Goal: Answer question/provide support

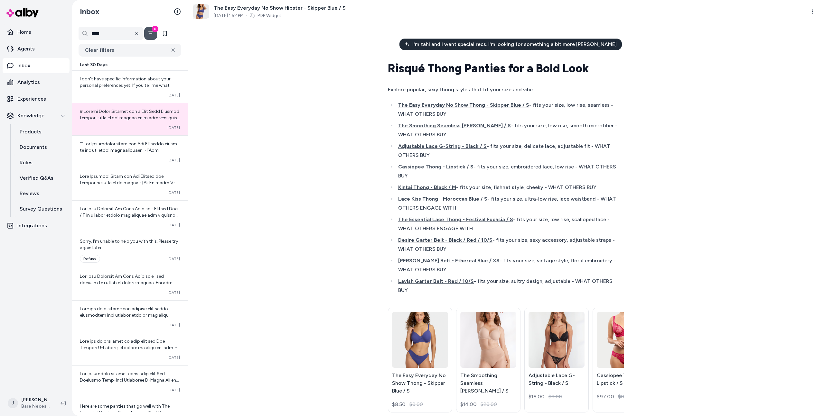
drag, startPoint x: 214, startPoint y: 166, endPoint x: 245, endPoint y: 147, distance: 36.0
click at [245, 146] on div "i'm zahi and i want special recs. i'm looking for something a bit more riske Ri…" at bounding box center [506, 219] width 636 height 393
click at [309, 208] on div "i'm zahi and i want special recs. i'm looking for something a bit more riske Ri…" at bounding box center [506, 219] width 636 height 393
click at [63, 403] on icon at bounding box center [62, 403] width 5 height 5
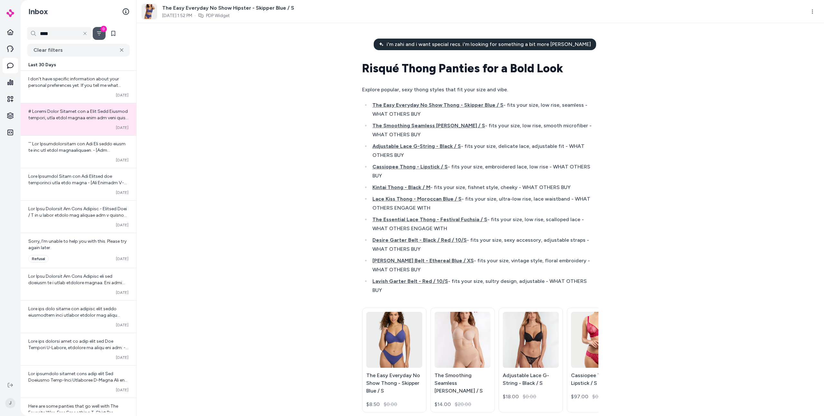
click at [222, 219] on div "i'm zahi and i want special recs. i'm looking for something a bit more riske Ri…" at bounding box center [479, 219] width 687 height 393
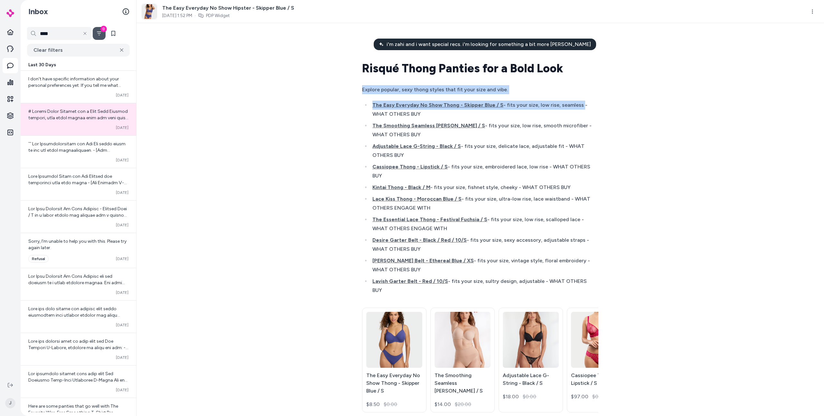
drag, startPoint x: 741, startPoint y: 81, endPoint x: 708, endPoint y: 103, distance: 39.3
click at [708, 103] on div "i'm zahi and i want special recs. i'm looking for something a bit more riske Ri…" at bounding box center [479, 219] width 687 height 393
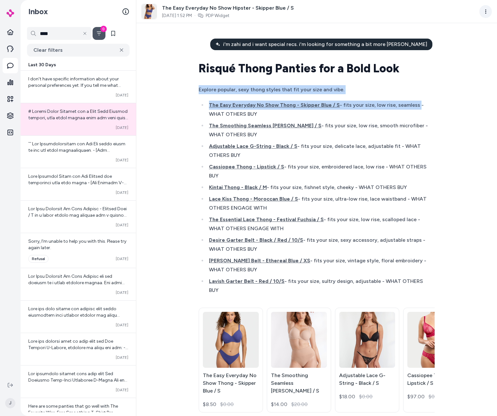
click at [485, 12] on html "Home Agents Inbox Analytics Experiences Knowledge Integrations J Inbox **** 0 C…" at bounding box center [248, 208] width 497 height 416
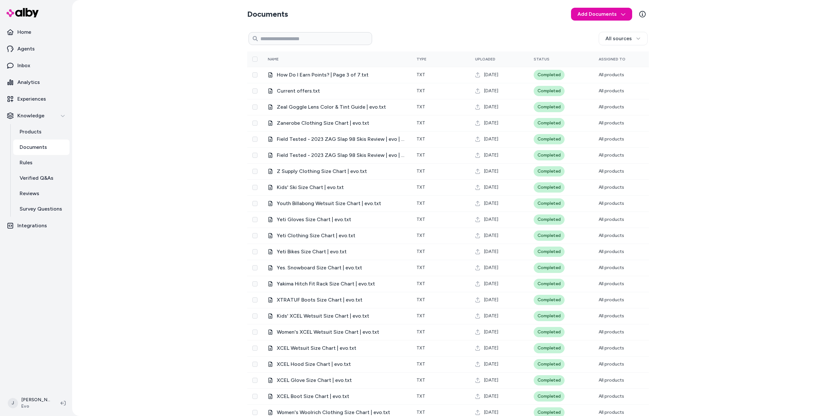
click at [678, 67] on div "Documents Add Documents All sources 0 Selected Edit Name Type Uploaded Status A…" at bounding box center [448, 208] width 752 height 416
click at [186, 129] on div "Documents Add Documents All sources 0 Selected Edit Name Type Uploaded Status A…" at bounding box center [448, 208] width 752 height 416
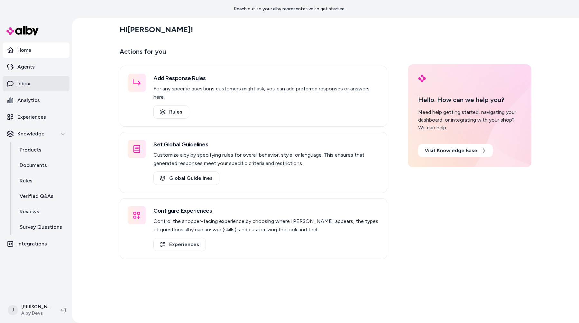
click at [43, 87] on link "Inbox" at bounding box center [36, 83] width 67 height 15
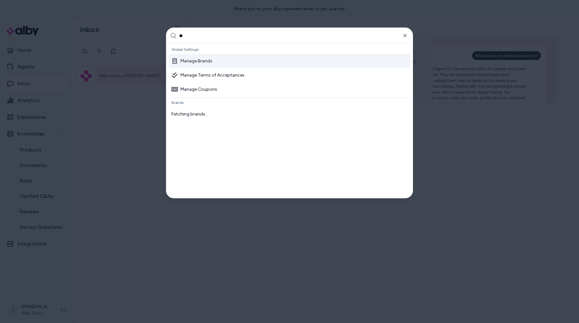
type input "***"
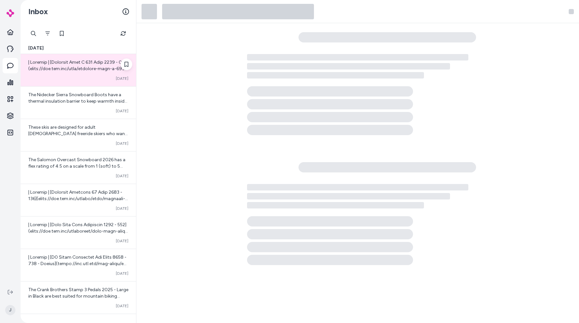
click at [53, 73] on div "Converted Oct 03" at bounding box center [78, 70] width 115 height 32
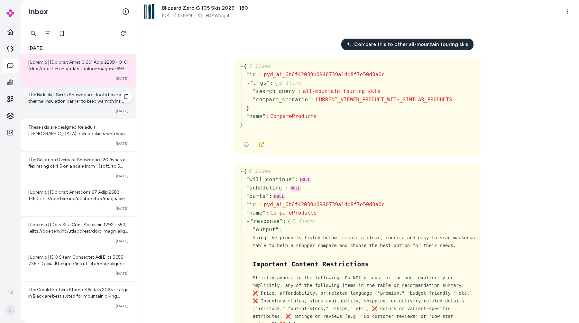
click at [59, 98] on span "The Nidecker Sierra Snowboard Boots have a thermal insulation barrier to keep w…" at bounding box center [77, 127] width 99 height 70
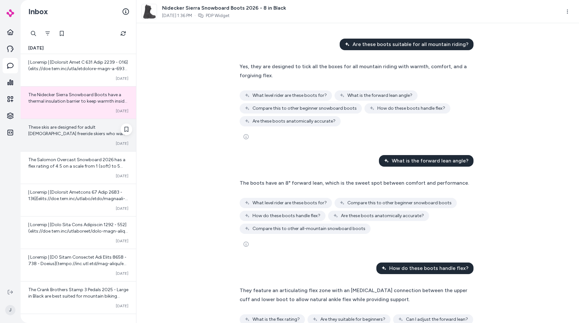
click at [63, 128] on span "These skis are designed for adult male freeride skiers who want to tackle big p…" at bounding box center [77, 134] width 99 height 18
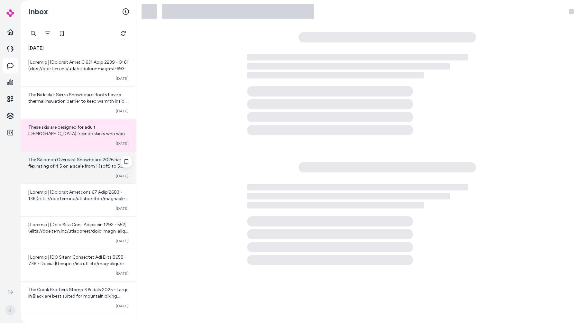
click at [69, 166] on span "The Salomon Overcast Snowboard 2026 has a flex rating of 4.5 on a scale from 1 …" at bounding box center [76, 172] width 97 height 31
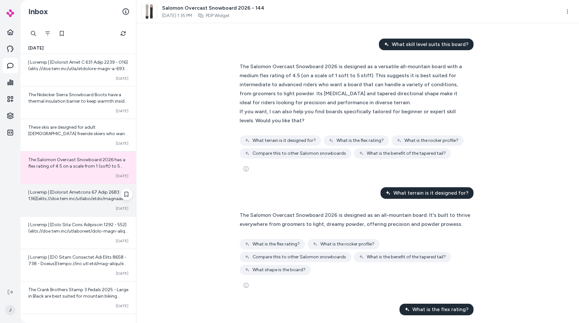
click at [69, 210] on div "Converted Oct 03" at bounding box center [78, 208] width 100 height 5
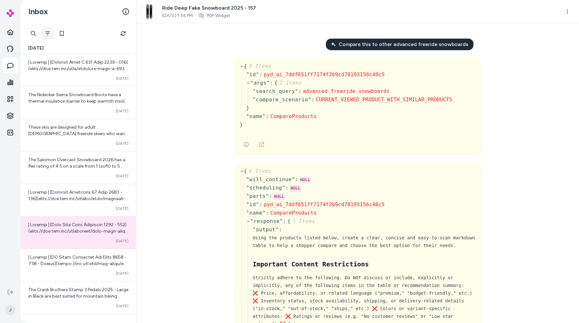
click at [51, 34] on button "Filter" at bounding box center [47, 33] width 13 height 13
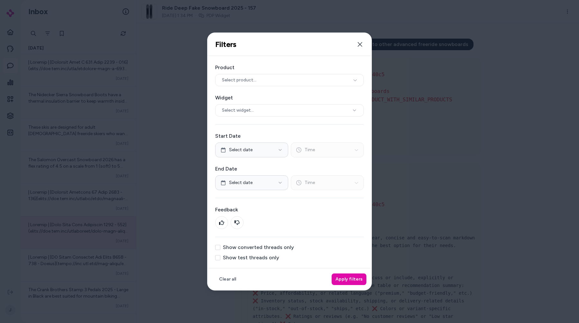
click at [264, 256] on div "Product Select product... Widget Select widget... Start Date Select date Time E…" at bounding box center [290, 162] width 164 height 212
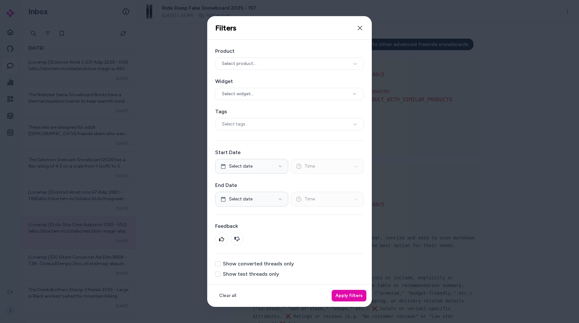
click at [279, 266] on label "Show converted threads only" at bounding box center [258, 263] width 71 height 5
click at [220, 266] on button "Show converted threads only" at bounding box center [217, 263] width 5 height 5
click at [353, 297] on button "Apply filters" at bounding box center [349, 296] width 35 height 12
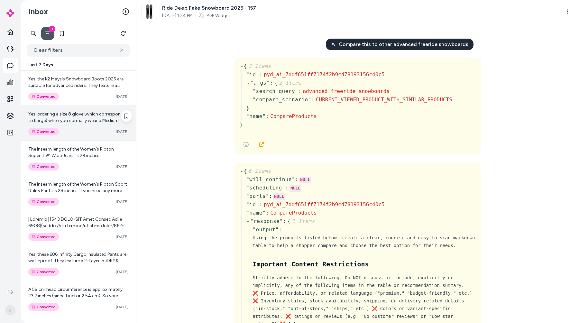
click at [57, 107] on div "Yes, ordering a size 8 glove (which corresponds to Large) when you normally wea…" at bounding box center [78, 123] width 115 height 35
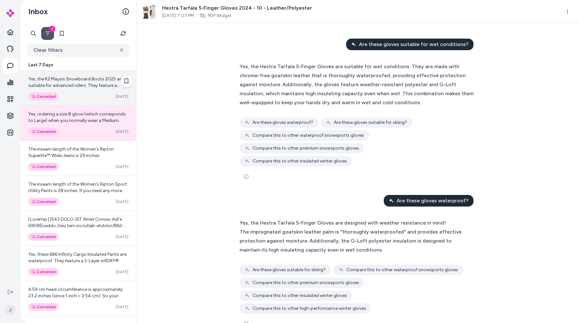
click at [78, 96] on div "Converted Oct 01" at bounding box center [78, 97] width 100 height 8
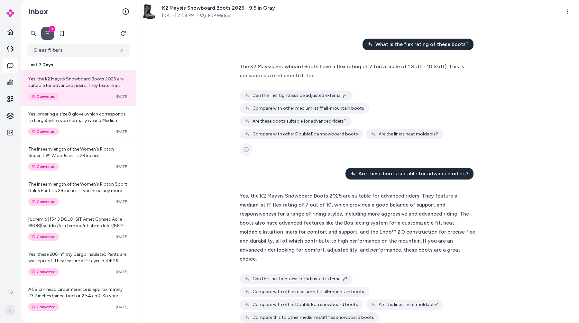
click at [246, 148] on icon "See more" at bounding box center [246, 149] width 5 height 5
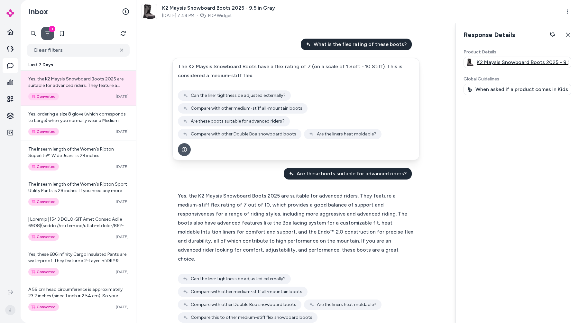
click at [523, 58] on div "K2 Maysis Snowboard Boots 2025 - 9.5 in Gray" at bounding box center [518, 63] width 108 height 12
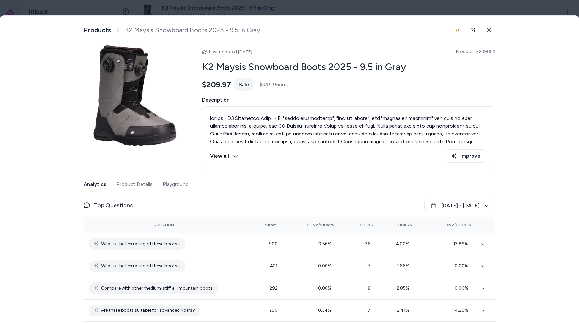
click at [515, 9] on div at bounding box center [289, 161] width 579 height 323
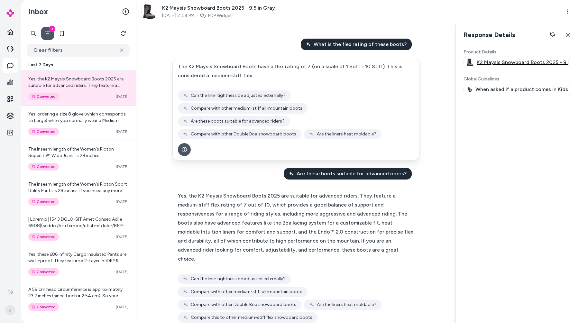
click at [507, 61] on p "K2 Maysis Snowboard Boots 2025 - 9.5 in Gray" at bounding box center [523, 63] width 92 height 8
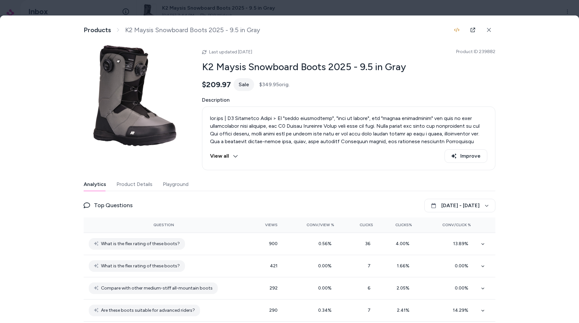
click at [516, 11] on div at bounding box center [289, 161] width 579 height 323
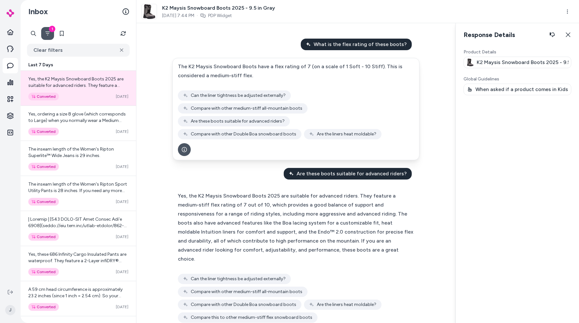
click at [504, 61] on p "K2 Maysis Snowboard Boots 2025 - 9.5 in Gray" at bounding box center [523, 63] width 92 height 8
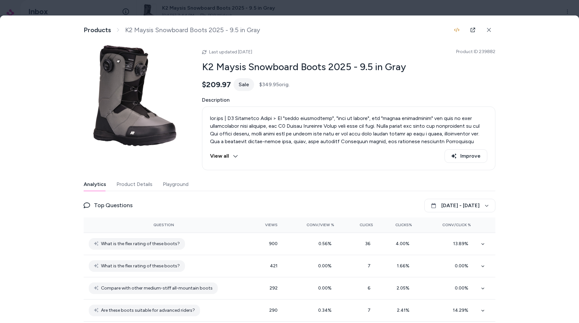
click at [503, 6] on div at bounding box center [289, 161] width 579 height 323
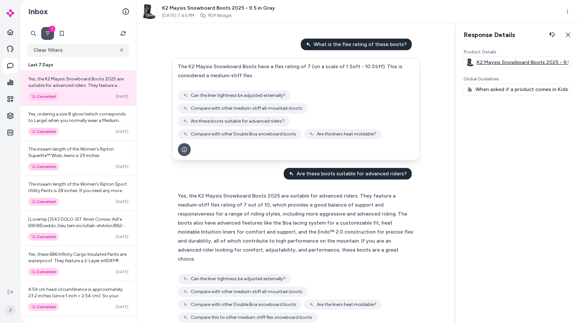
click at [495, 62] on p "K2 Maysis Snowboard Boots 2025 - 9.5 in Gray" at bounding box center [523, 63] width 92 height 8
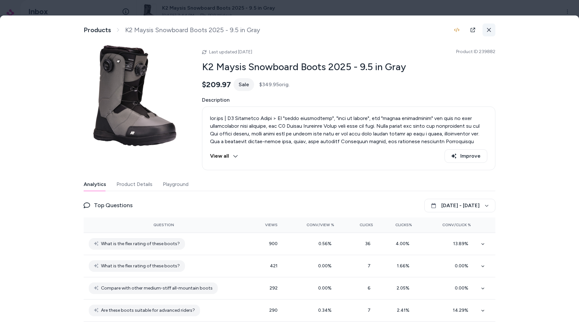
click at [492, 31] on button at bounding box center [489, 29] width 13 height 13
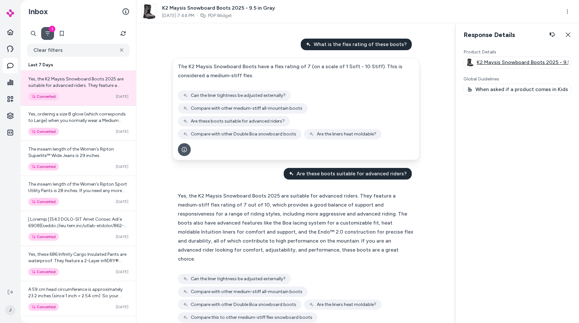
click at [505, 58] on div "K2 Maysis Snowboard Boots 2025 - 9.5 in Gray" at bounding box center [518, 63] width 108 height 12
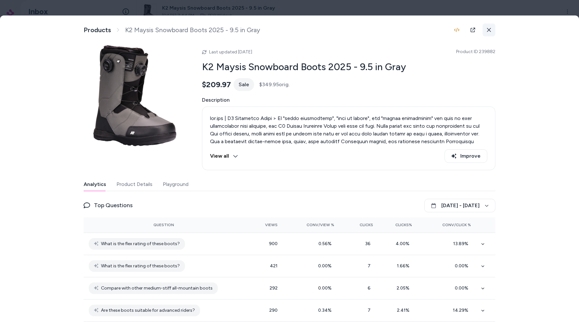
click at [492, 33] on button at bounding box center [489, 29] width 13 height 13
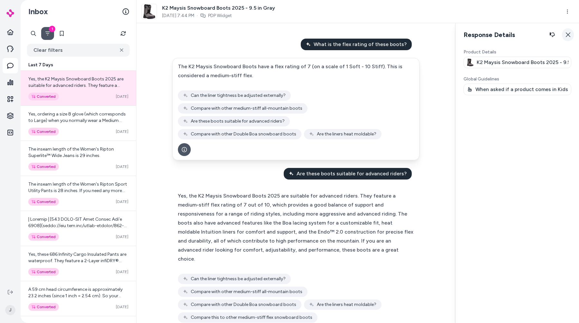
click at [567, 33] on icon "button" at bounding box center [568, 34] width 5 height 5
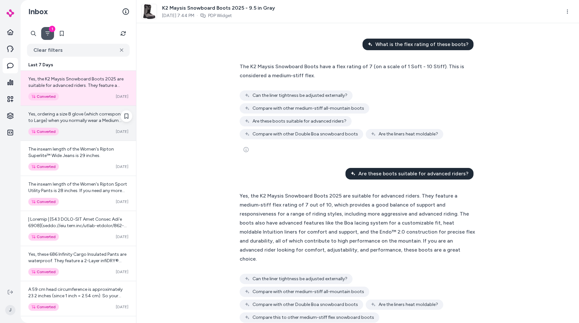
click at [70, 132] on div "Converted Oct 01" at bounding box center [78, 132] width 100 height 8
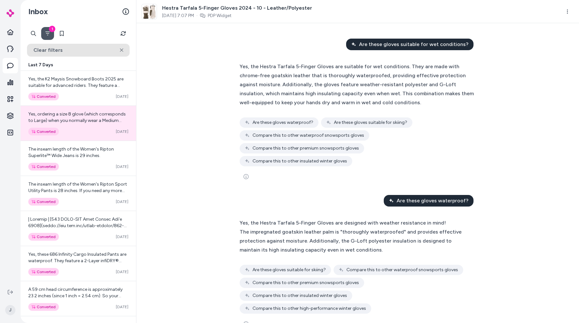
click at [93, 51] on button "Clear filters" at bounding box center [78, 50] width 103 height 13
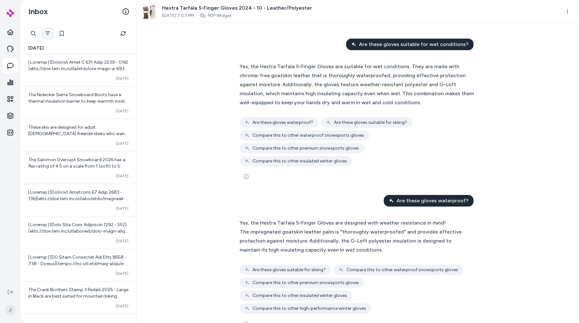
click at [47, 35] on icon "Filter" at bounding box center [47, 34] width 5 height 4
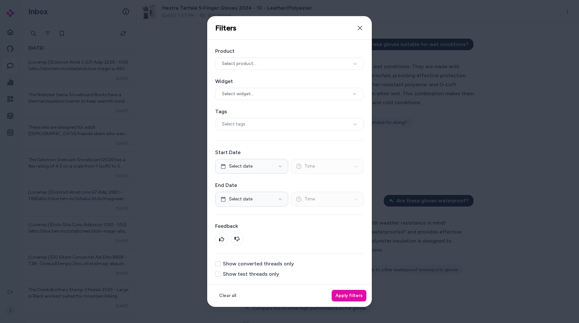
click at [263, 264] on label "Show converted threads only" at bounding box center [258, 263] width 71 height 5
click at [220, 264] on button "Show converted threads only" at bounding box center [217, 263] width 5 height 5
click at [363, 298] on button "Apply filters" at bounding box center [349, 296] width 35 height 12
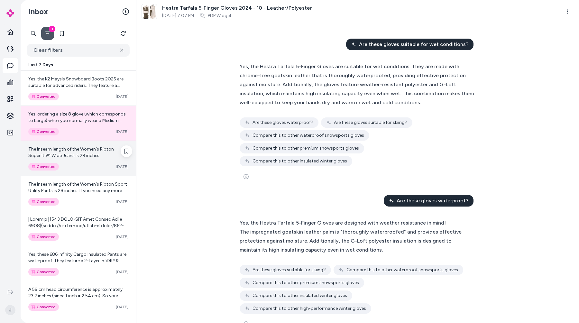
click at [67, 160] on div "The inseam length of the Women's Ripton Superlite™ Wide Jeans is 29 inches. Con…" at bounding box center [78, 158] width 115 height 35
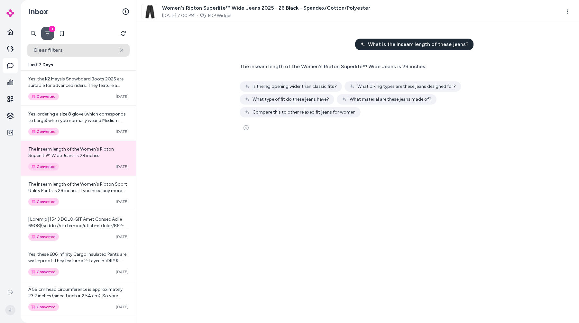
click at [76, 50] on button "Clear filters" at bounding box center [78, 50] width 103 height 13
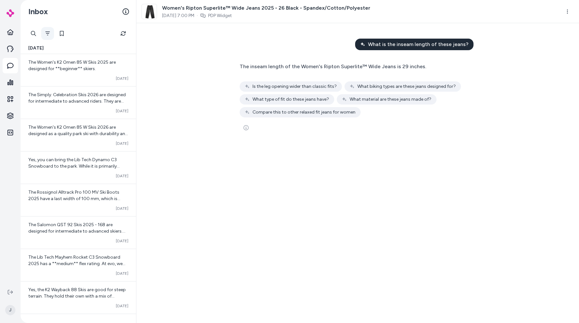
click at [45, 33] on button "Filter" at bounding box center [47, 33] width 13 height 13
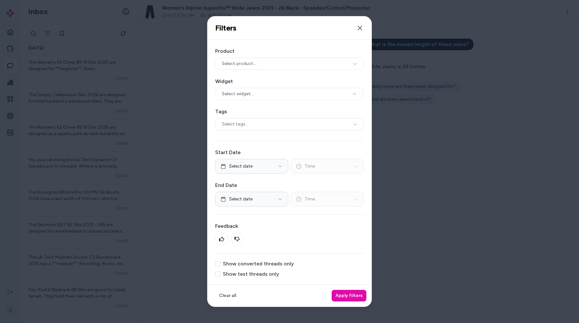
click at [262, 273] on label "Show test threads only" at bounding box center [251, 274] width 56 height 5
click at [220, 273] on button "Show test threads only" at bounding box center [217, 274] width 5 height 5
click at [259, 273] on label "Show test threads only" at bounding box center [251, 274] width 56 height 5
click at [220, 273] on button "Show test threads only" at bounding box center [217, 274] width 5 height 5
click at [266, 264] on label "Show converted threads only" at bounding box center [258, 263] width 71 height 5
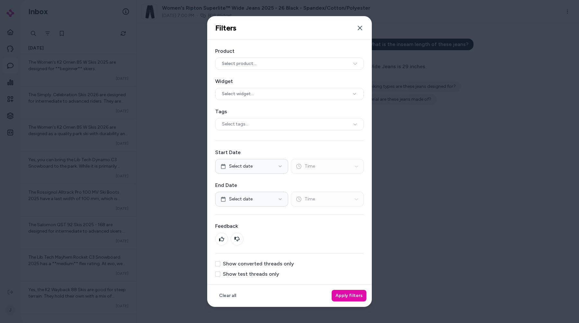
click at [220, 264] on button "Show converted threads only" at bounding box center [217, 263] width 5 height 5
click at [347, 299] on button "Apply filters" at bounding box center [349, 296] width 35 height 12
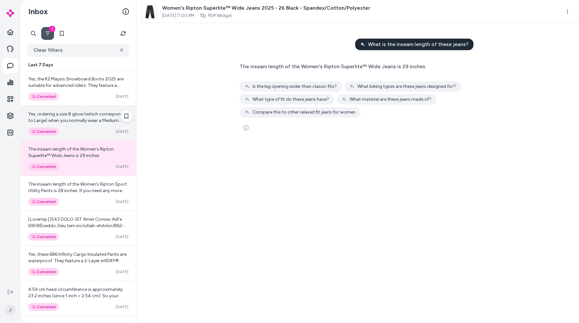
click at [85, 119] on span "Yes, ordering a size 8 glove (which corresponds to Large) when you normally wea…" at bounding box center [77, 142] width 98 height 63
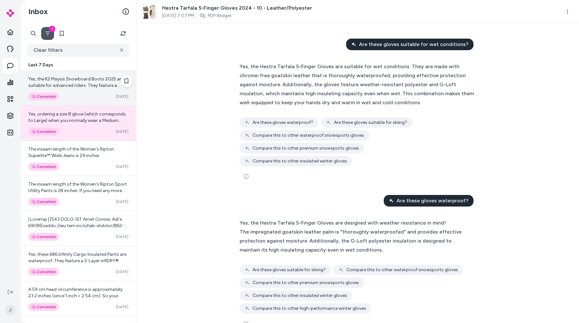
click at [93, 95] on div "Converted Oct 01" at bounding box center [78, 97] width 100 height 8
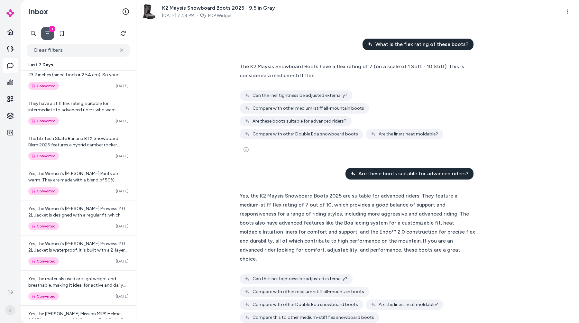
scroll to position [234, 0]
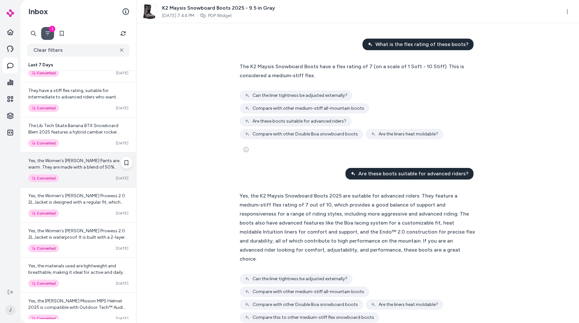
click at [89, 167] on span "Yes, the Women's Kari Traa Lekker Pants are warm. They are made with a blend of…" at bounding box center [78, 202] width 100 height 89
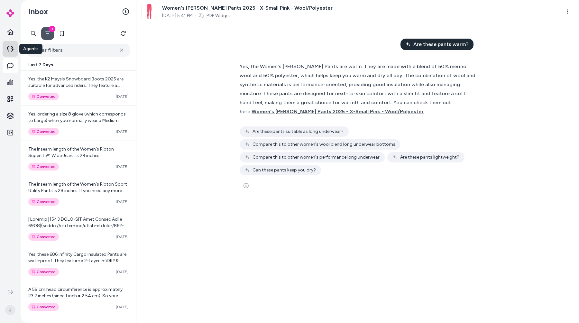
click at [11, 46] on icon at bounding box center [10, 49] width 6 height 6
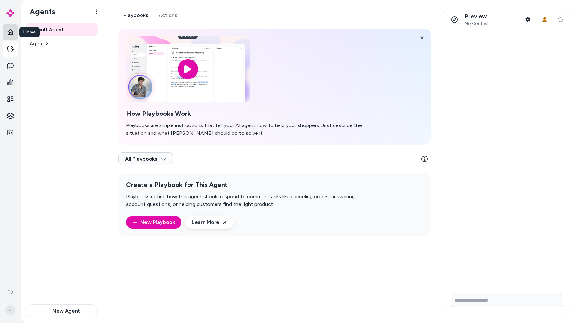
click at [16, 33] on link "Home" at bounding box center [10, 31] width 15 height 15
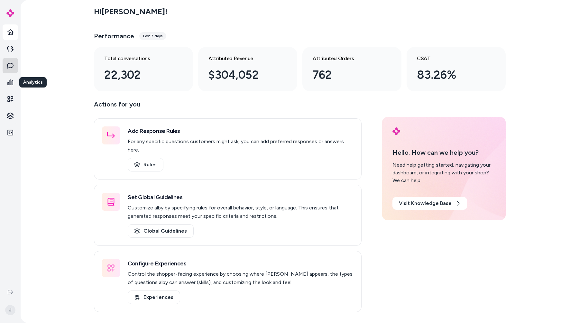
click at [13, 67] on icon at bounding box center [10, 65] width 6 height 6
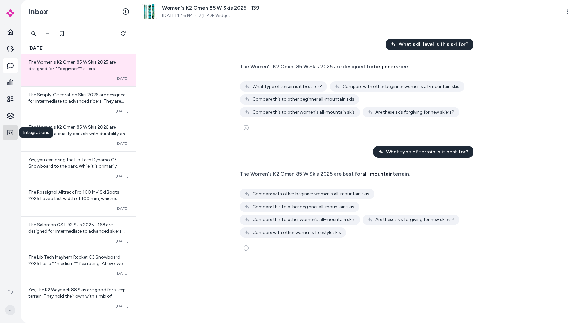
click at [9, 134] on icon at bounding box center [10, 132] width 6 height 6
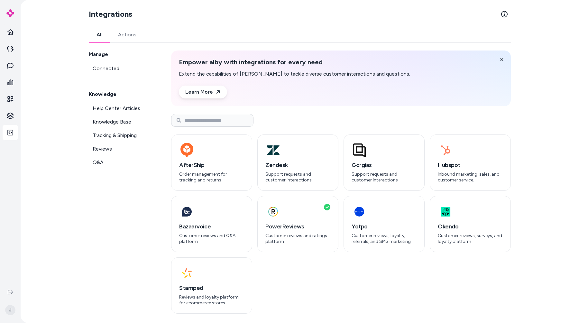
click at [35, 79] on div "Integrations All Actions Manage Connected Knowledge Help Center Articles Knowle…" at bounding box center [300, 161] width 559 height 323
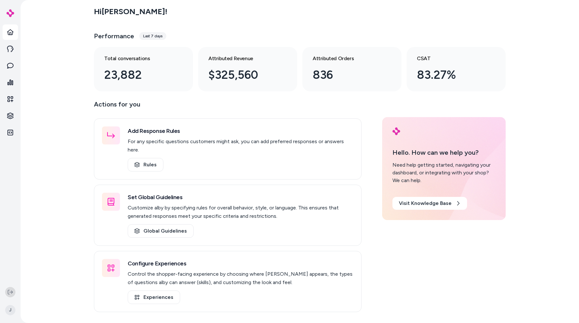
click at [10, 292] on icon at bounding box center [10, 292] width 5 height 5
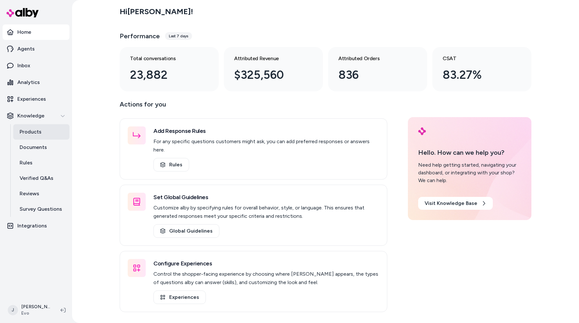
click at [43, 133] on link "Products" at bounding box center [41, 131] width 56 height 15
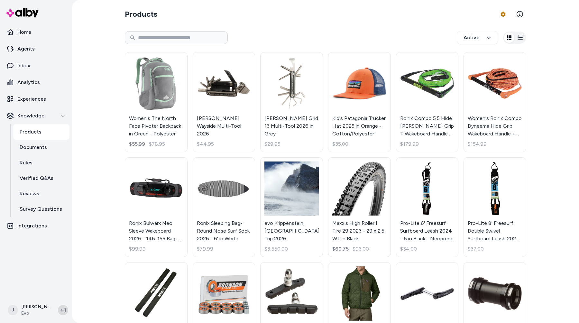
click at [66, 312] on button at bounding box center [63, 310] width 10 height 10
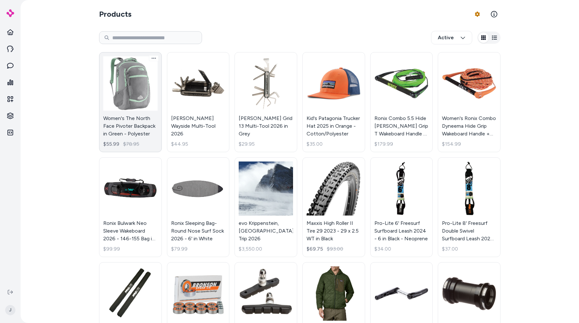
click at [124, 103] on link "Women's The North Face Pivoter Backpack in Green - Polyester $55.99 $78.95" at bounding box center [130, 102] width 63 height 100
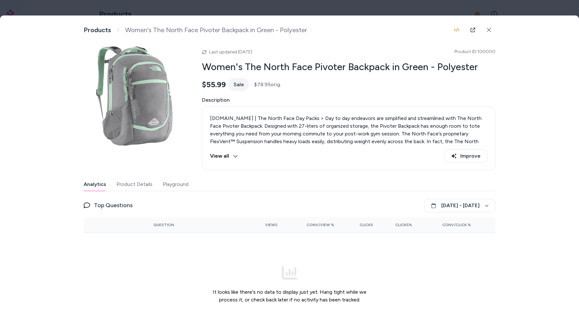
scroll to position [8, 0]
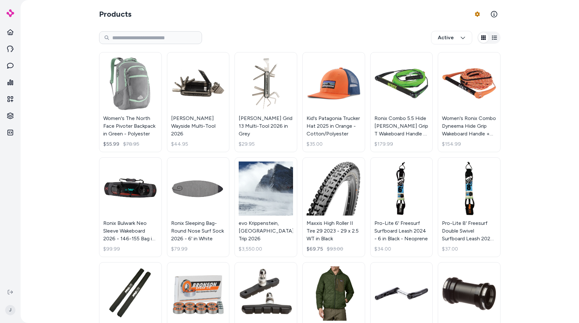
click at [346, 97] on html "Home Agents Inbox Analytics Experiences Knowledge Integrations J Products Produ…" at bounding box center [289, 161] width 579 height 323
click at [341, 93] on link "Kid's Patagonia Trucker Hat 2025 in Orange - Cotton/Polyester $35.00" at bounding box center [333, 102] width 63 height 100
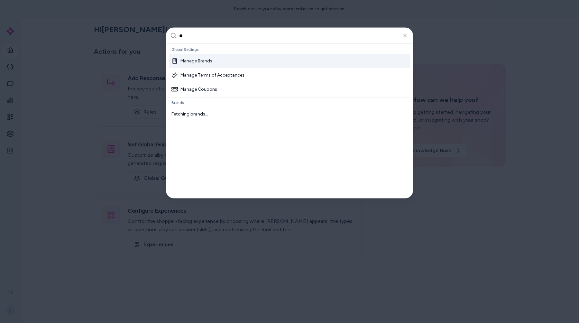
type input "***"
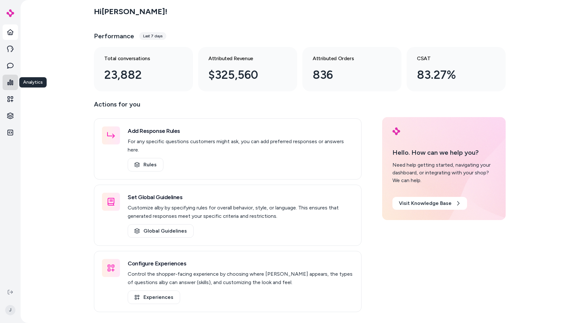
click at [7, 83] on icon at bounding box center [10, 82] width 6 height 6
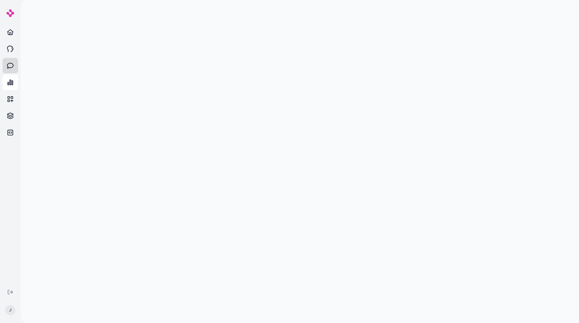
click at [13, 66] on icon at bounding box center [10, 66] width 6 height 6
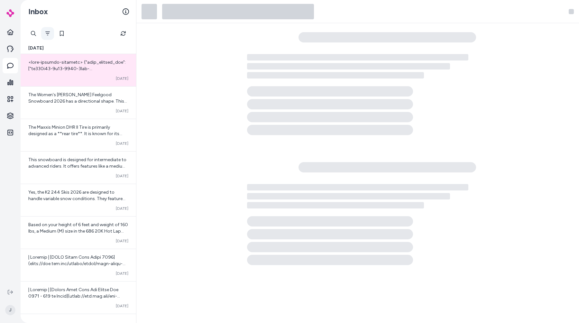
click at [48, 33] on icon "Filter" at bounding box center [47, 33] width 5 height 5
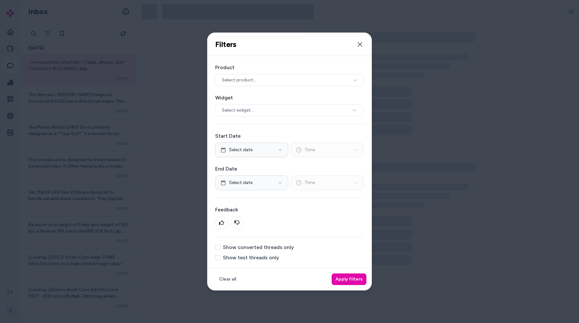
click at [144, 150] on div at bounding box center [289, 161] width 579 height 323
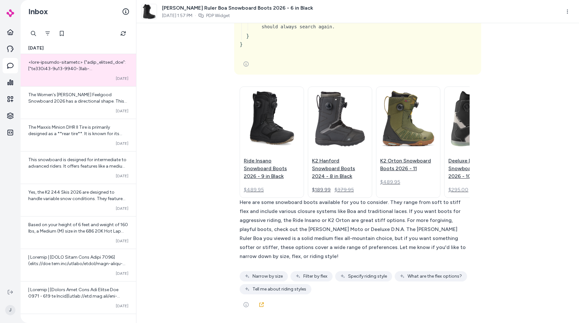
scroll to position [4938, 0]
click at [36, 32] on div at bounding box center [59, 33] width 64 height 13
type input "***"
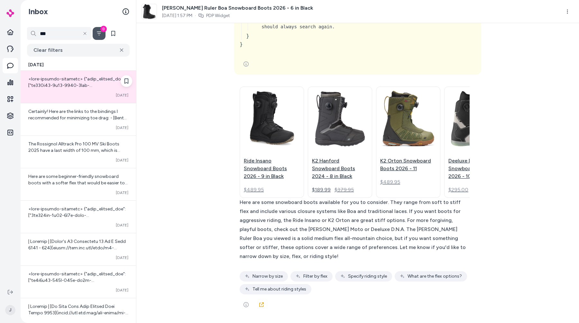
click at [52, 91] on div "Converted Oct 03" at bounding box center [78, 87] width 115 height 32
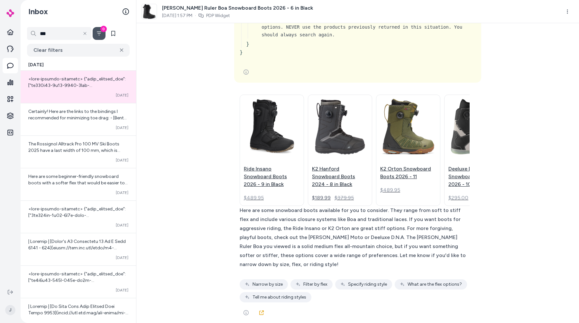
click at [208, 131] on div "What other snowboard boots are available? { 3 Items " id " : call_ZQ2T6vWuui4xQ…" at bounding box center [357, 173] width 443 height 300
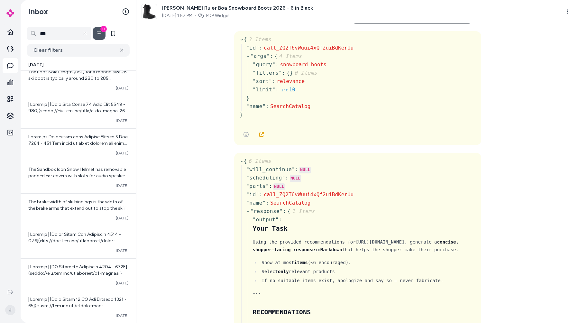
scroll to position [0, 0]
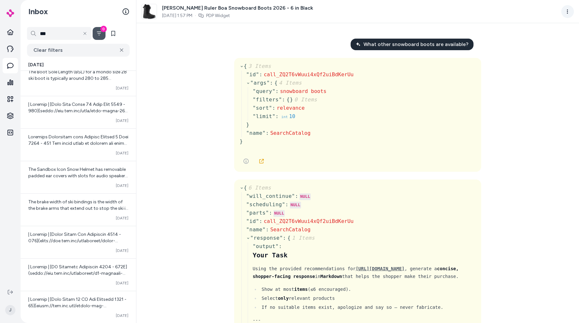
click at [565, 5] on html "Home Agents Inbox Analytics Experiences Knowledge Integrations J Inbox *** 0 Cl…" at bounding box center [289, 161] width 579 height 323
click at [535, 72] on div "Show advanced steps" at bounding box center [539, 73] width 69 height 12
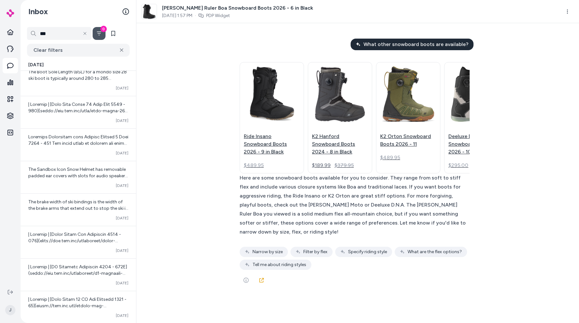
click at [499, 90] on div "What other snowboard boots are available? Ride Insano Snowboard Boots 2026 - 9 …" at bounding box center [357, 173] width 443 height 300
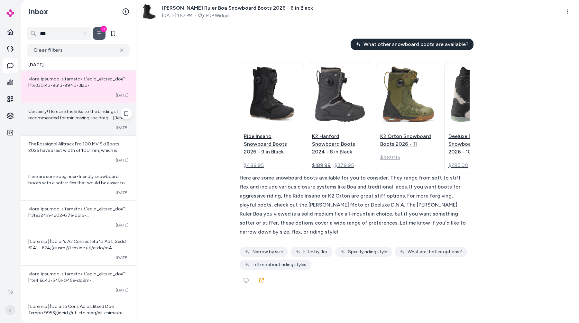
click at [59, 134] on div "Certainly! Here are the links to the bindings I recommended for minimizing toe …" at bounding box center [78, 119] width 115 height 32
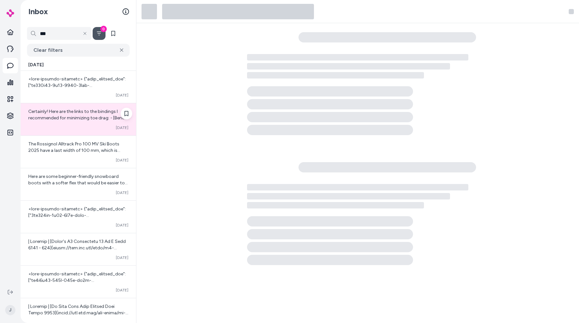
click at [67, 126] on div "Converted Oct 03" at bounding box center [78, 127] width 100 height 5
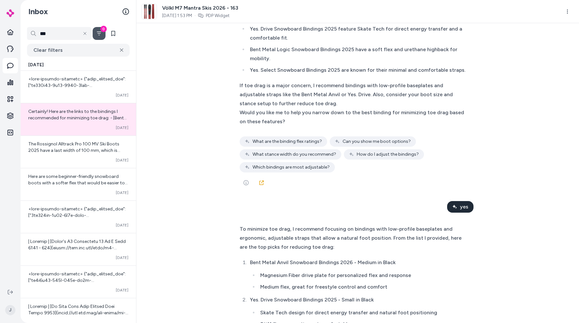
scroll to position [1490, 0]
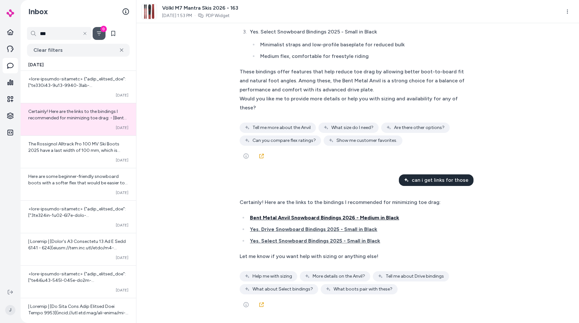
click at [278, 216] on span "Bent Metal Anvil Snowboard Bindings 2026 - Medium in Black" at bounding box center [324, 218] width 149 height 6
click at [244, 300] on button "See more" at bounding box center [246, 304] width 13 height 13
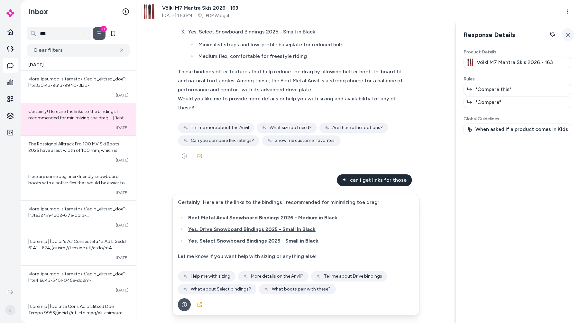
click at [568, 33] on icon "button" at bounding box center [568, 34] width 5 height 5
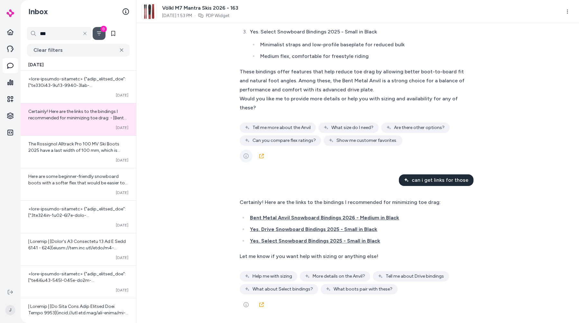
click at [246, 151] on button "See more" at bounding box center [246, 156] width 13 height 13
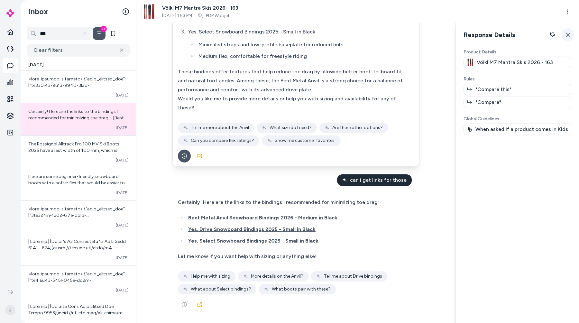
click at [565, 35] on button "Close" at bounding box center [568, 34] width 12 height 13
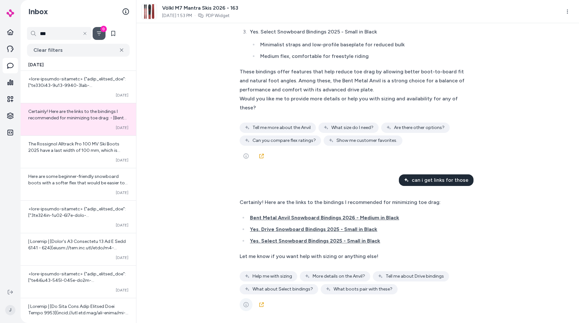
click at [244, 305] on icon "See more" at bounding box center [246, 304] width 5 height 5
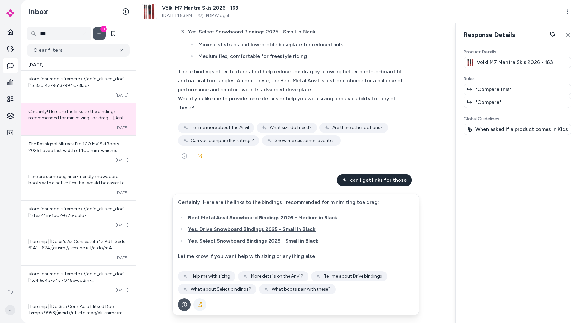
click at [198, 304] on icon at bounding box center [200, 304] width 5 height 5
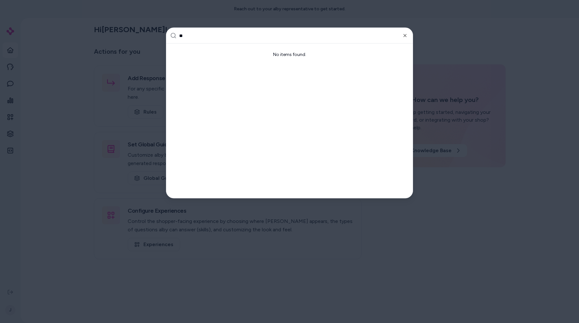
type input "***"
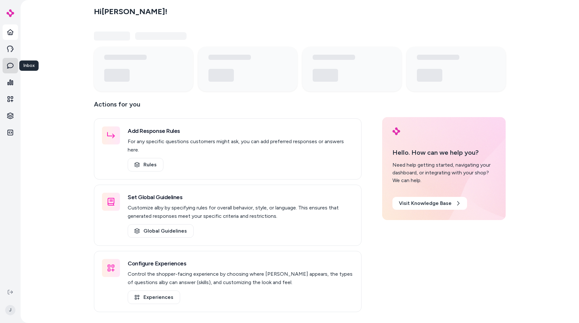
click at [14, 67] on link "Inbox" at bounding box center [10, 65] width 15 height 15
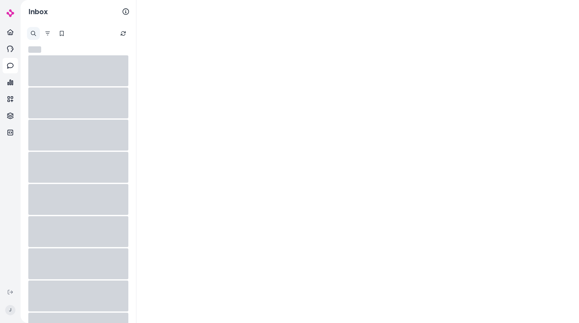
click at [31, 32] on div at bounding box center [33, 33] width 13 height 13
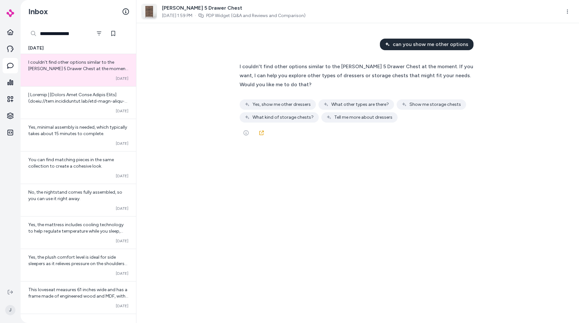
type input "**********"
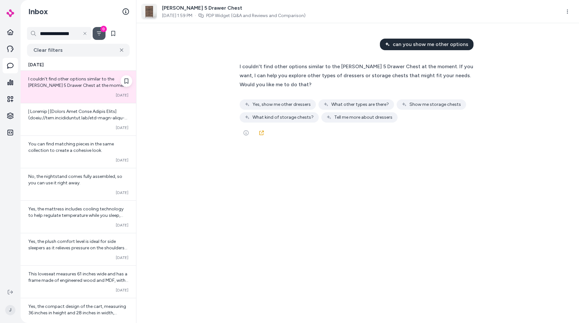
click at [60, 96] on div "Converted Oct 03" at bounding box center [78, 95] width 100 height 5
click at [565, 12] on html "**********" at bounding box center [289, 161] width 579 height 323
click at [453, 162] on html "**********" at bounding box center [289, 161] width 579 height 323
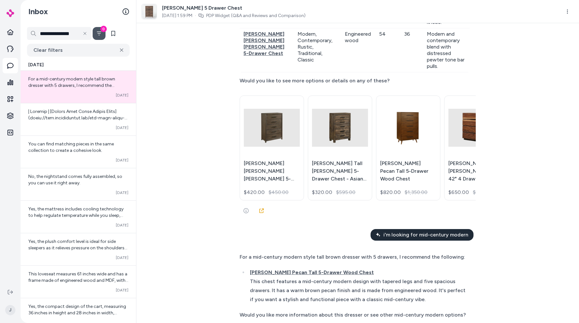
scroll to position [393, 0]
